Goal: Find contact information: Find contact information

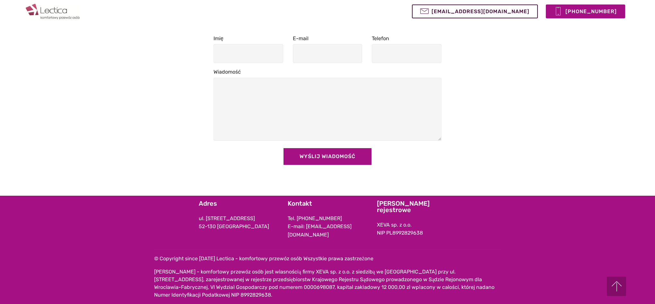
scroll to position [617, 0]
drag, startPoint x: 426, startPoint y: 237, endPoint x: 394, endPoint y: 236, distance: 32.1
click at [394, 236] on p "XEVA sp. z o.o. NIP PL8992829638" at bounding box center [417, 229] width 80 height 16
copy p "8992829638"
drag, startPoint x: 347, startPoint y: 235, endPoint x: 307, endPoint y: 237, distance: 39.9
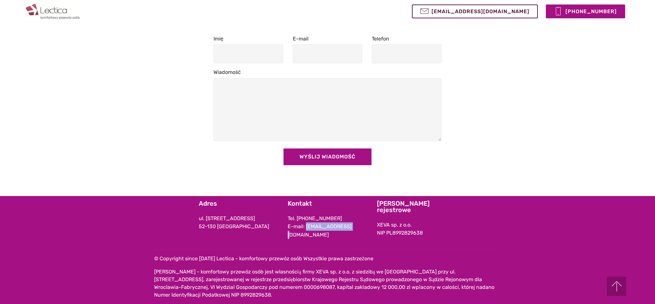
click at [307, 237] on p "Tel. +48 784 773 774 E-mail: biuro@lectica.eu" at bounding box center [328, 226] width 80 height 25
copy p "[EMAIL_ADDRESS][DOMAIN_NAME]"
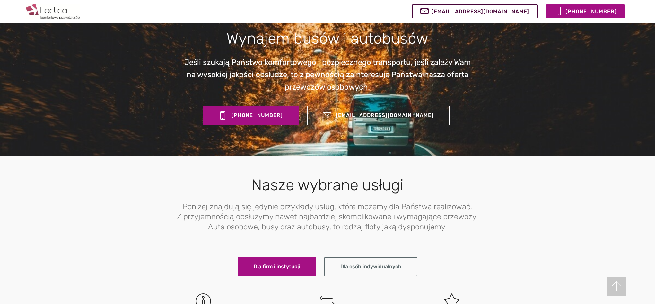
scroll to position [49, 0]
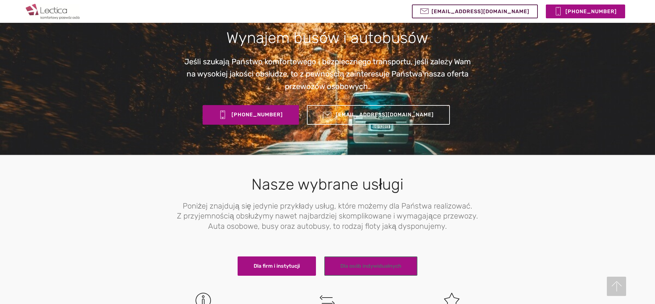
click at [385, 267] on link "Dla osób indywidualnych" at bounding box center [370, 265] width 93 height 19
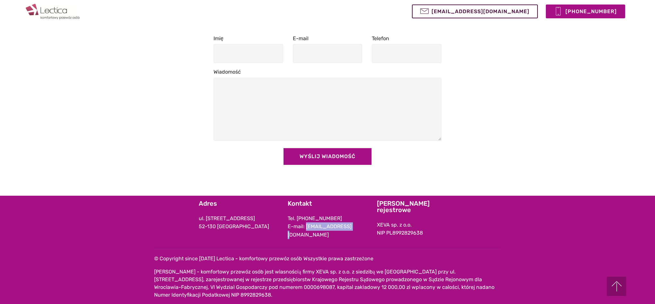
scroll to position [609, 0]
drag, startPoint x: 188, startPoint y: 272, endPoint x: 170, endPoint y: 272, distance: 17.3
click at [170, 272] on p "[PERSON_NAME] - komfortowy przewóz osób jest własnością firmy XEVA sp. z o.o. z…" at bounding box center [327, 283] width 347 height 31
copy p "Lectica"
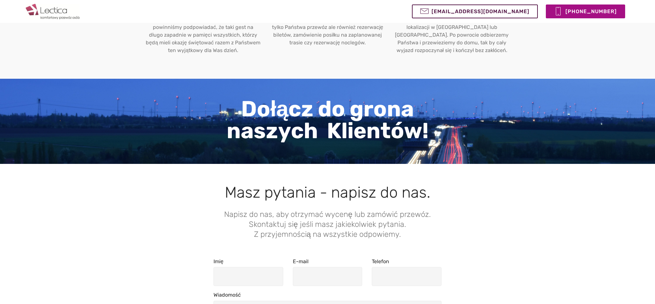
scroll to position [405, 0]
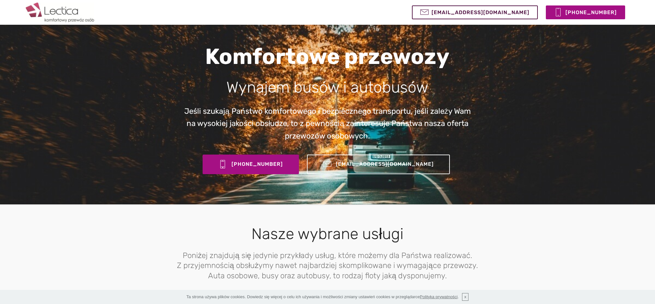
click at [65, 10] on img at bounding box center [60, 13] width 68 height 20
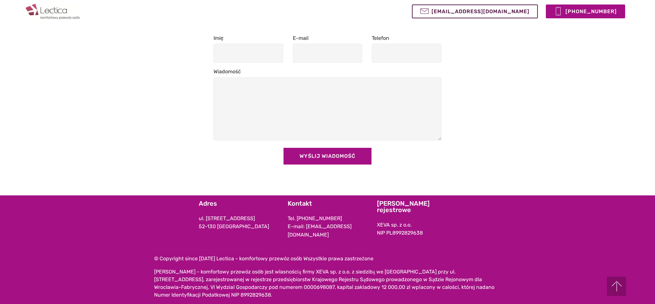
scroll to position [617, 0]
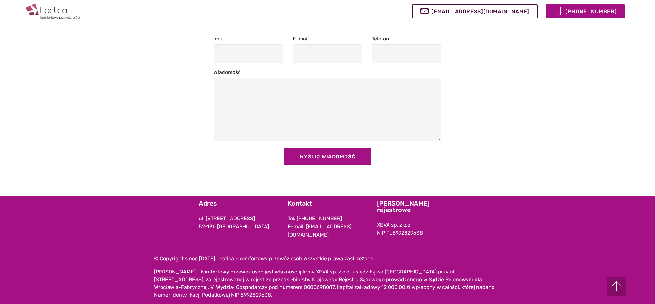
drag, startPoint x: 233, startPoint y: 229, endPoint x: 208, endPoint y: 227, distance: 25.7
click at [208, 227] on p "ul. [STREET_ADDRESS]" at bounding box center [239, 222] width 80 height 16
drag, startPoint x: 235, startPoint y: 229, endPoint x: 206, endPoint y: 229, distance: 28.6
click at [206, 229] on p "ul. [STREET_ADDRESS]" at bounding box center [239, 222] width 80 height 16
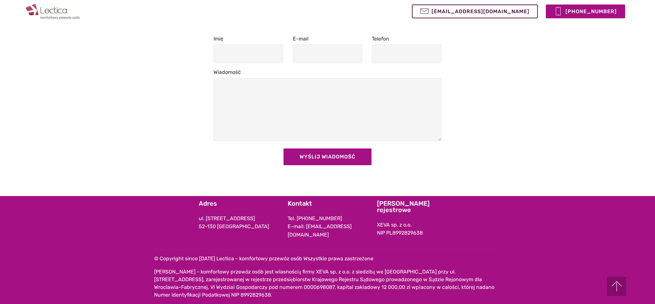
copy p "Ekspresowa"
drag, startPoint x: 215, startPoint y: 235, endPoint x: 198, endPoint y: 235, distance: 16.4
click at [199, 231] on p "ul. [STREET_ADDRESS]" at bounding box center [239, 222] width 80 height 16
copy p "52-130"
drag, startPoint x: 267, startPoint y: 272, endPoint x: 341, endPoint y: 272, distance: 74.2
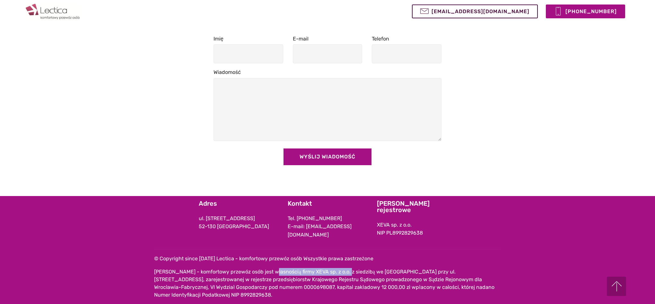
click at [341, 272] on p "[PERSON_NAME] - komfortowy przewóz osób jest własnością firmy XEVA sp. z o.o. z…" at bounding box center [327, 283] width 347 height 31
copy p "własnością firmy XEVA sp. z o.o."
drag, startPoint x: 427, startPoint y: 237, endPoint x: 393, endPoint y: 237, distance: 34.0
click at [393, 237] on p "XEVA sp. z o.o. NIP PL8992829638" at bounding box center [417, 229] width 80 height 16
copy p "8992829638"
